Goal: Navigation & Orientation: Find specific page/section

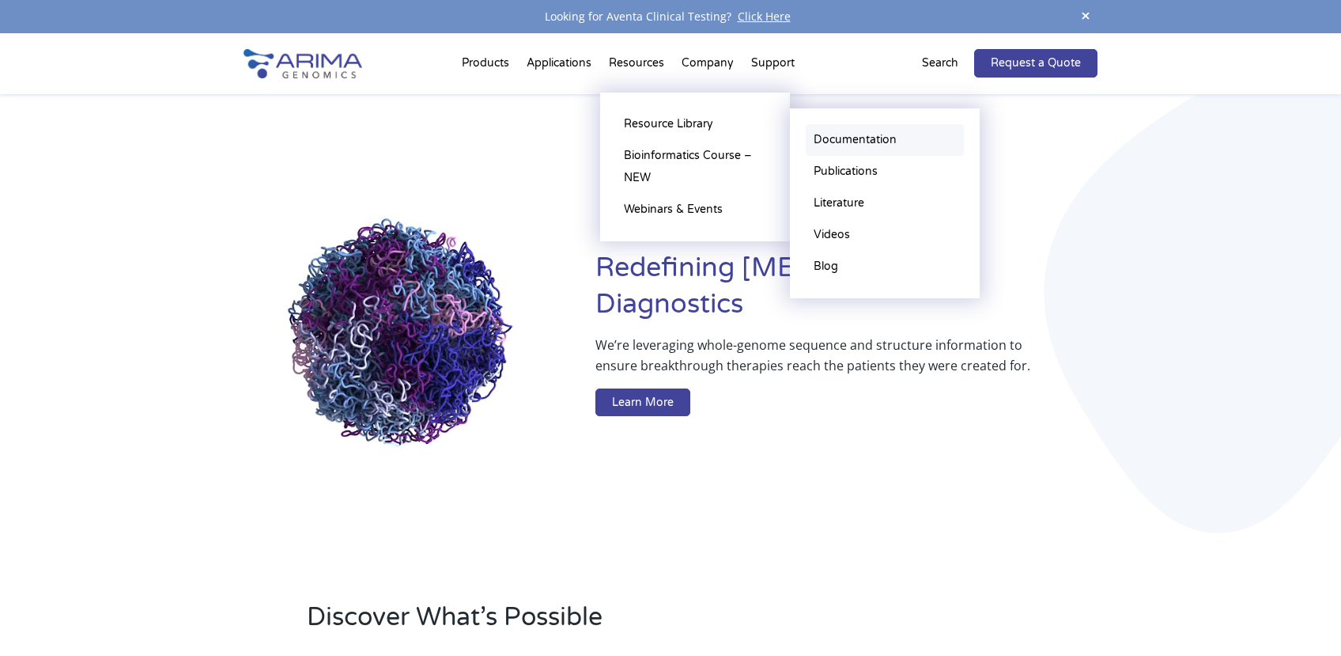
click at [824, 131] on link "Documentation" at bounding box center [885, 140] width 158 height 32
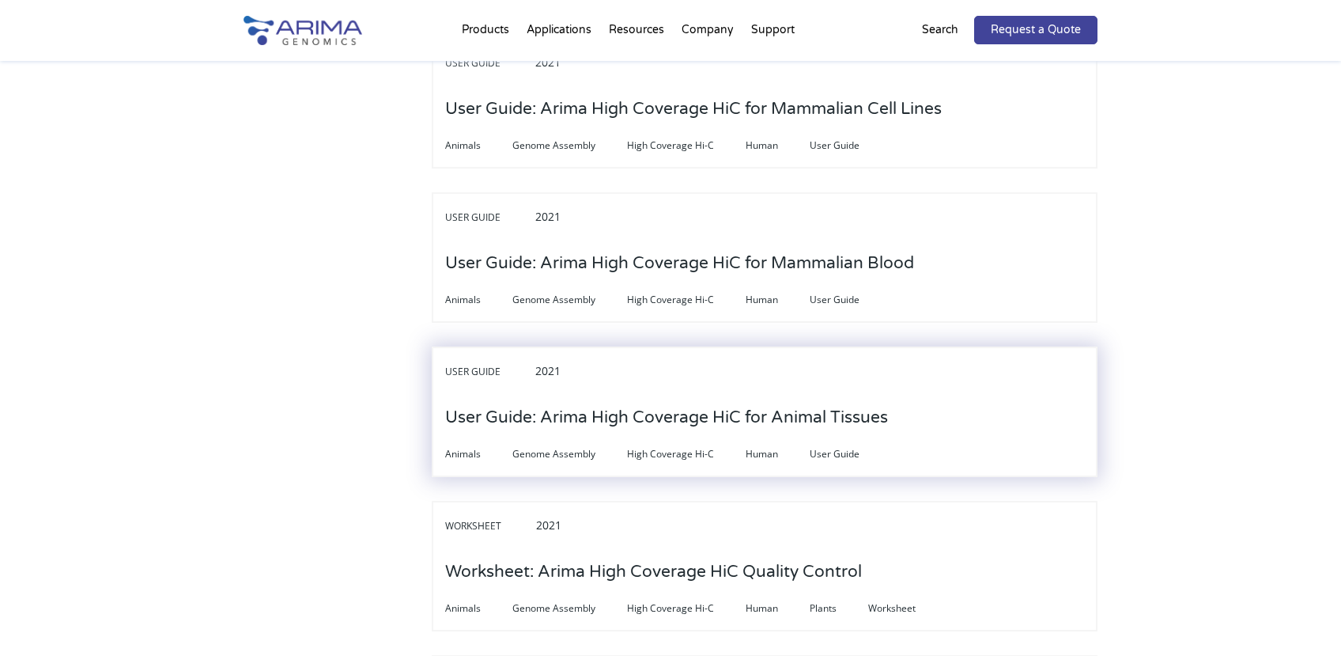
scroll to position [4808, 0]
